Goal: Download file/media

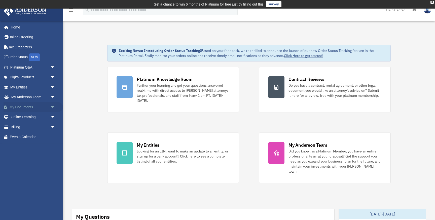
click at [52, 107] on span "arrow_drop_down" at bounding box center [55, 107] width 10 height 10
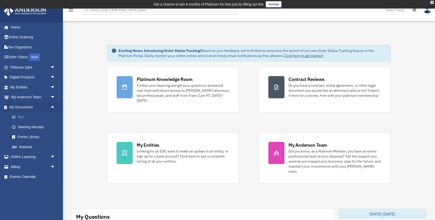
click at [23, 117] on link "Box" at bounding box center [35, 117] width 56 height 10
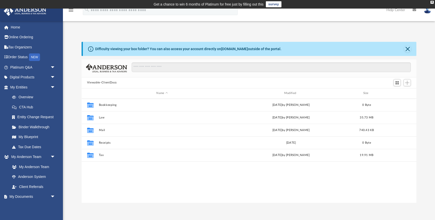
scroll to position [114, 335]
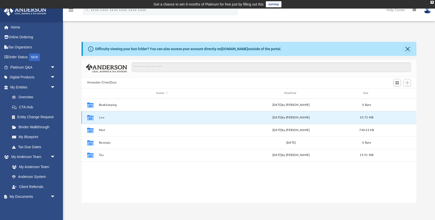
click at [103, 116] on button "Law" at bounding box center [162, 117] width 127 height 3
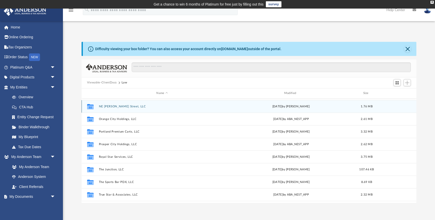
scroll to position [50, 0]
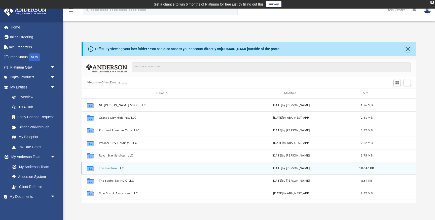
click at [108, 168] on button "The Junction, LLC" at bounding box center [162, 167] width 127 height 3
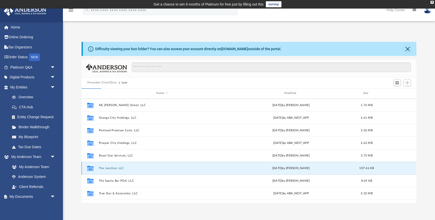
scroll to position [0, 0]
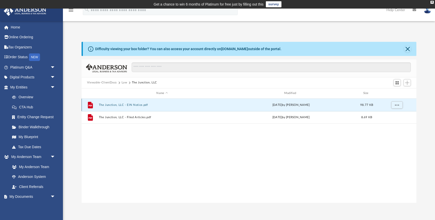
click at [118, 104] on button "The Junction, LLC - EIN Notice.pdf" at bounding box center [162, 104] width 127 height 3
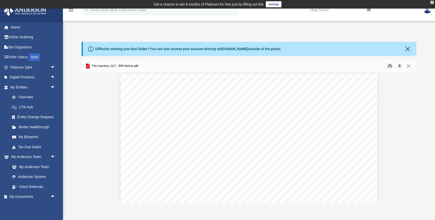
scroll to position [679, 0]
